Goal: Navigation & Orientation: Go to known website

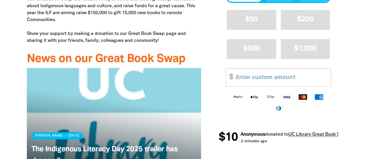
scroll to position [276, 0]
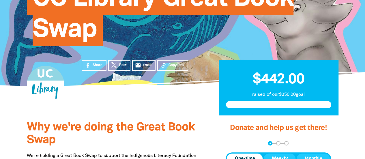
scroll to position [96, 0]
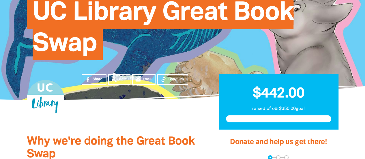
scroll to position [79, 0]
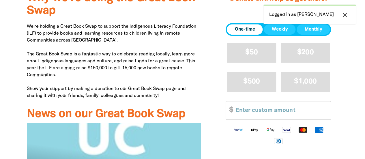
scroll to position [221, 0]
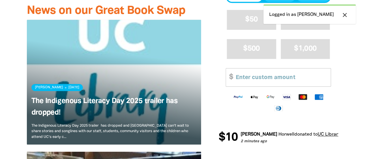
scroll to position [327, 0]
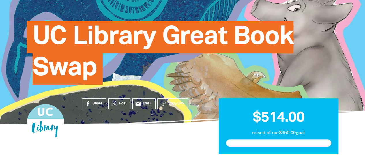
scroll to position [53, 0]
